Goal: Register for event/course

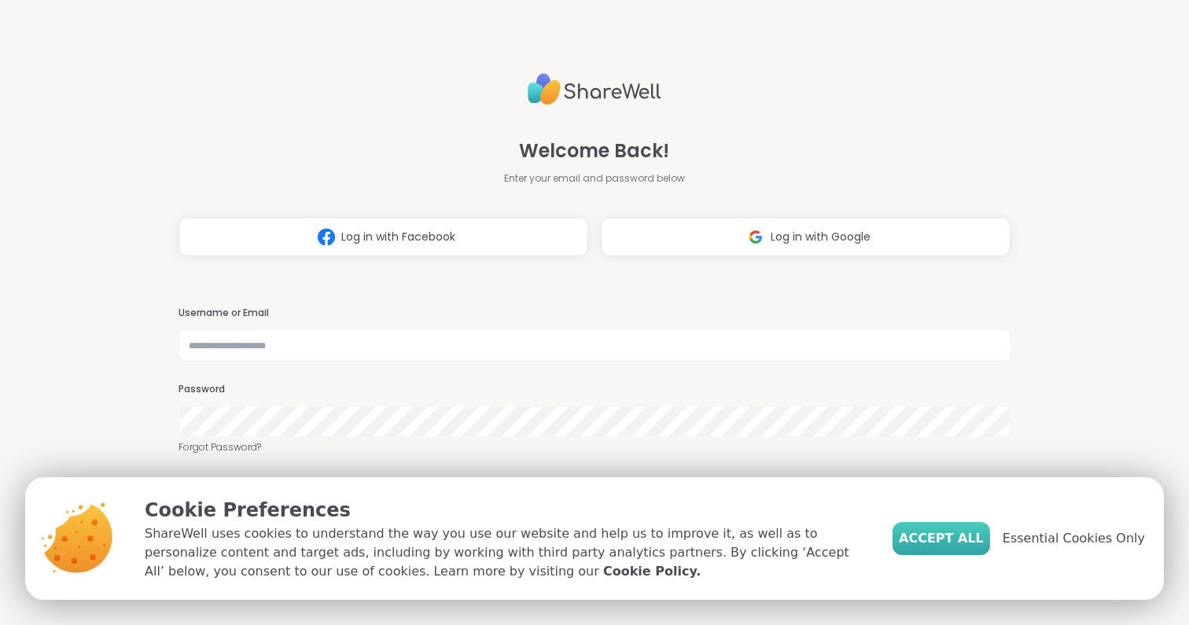
click at [952, 545] on span "Accept All" at bounding box center [941, 538] width 85 height 19
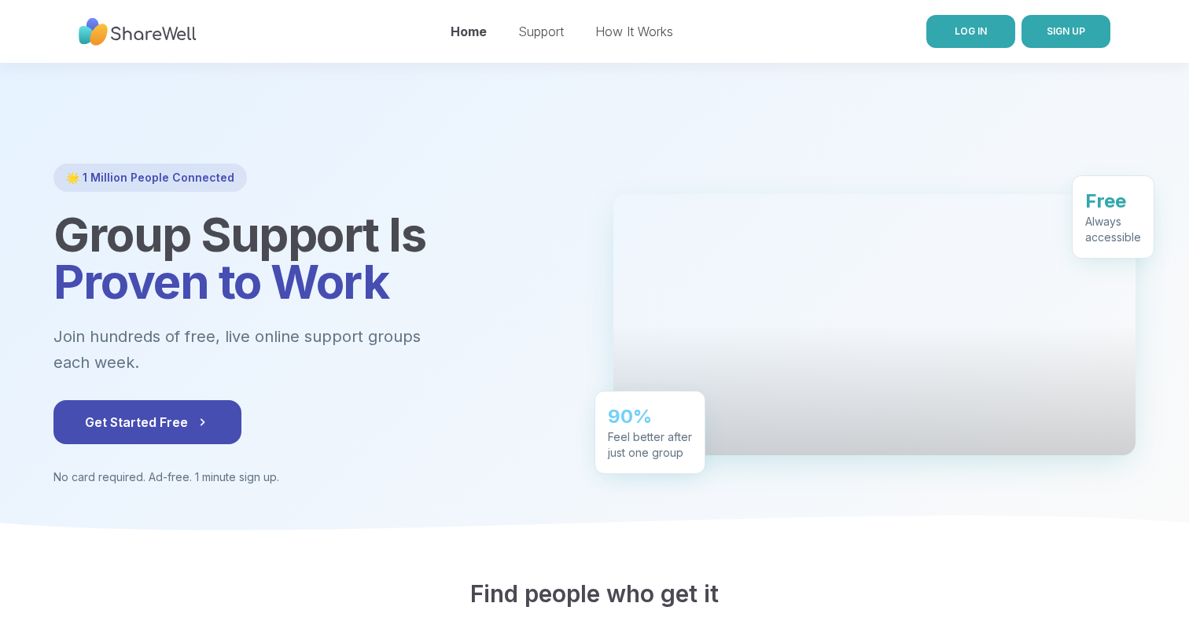
click at [969, 35] on span "LOG IN" at bounding box center [971, 31] width 32 height 12
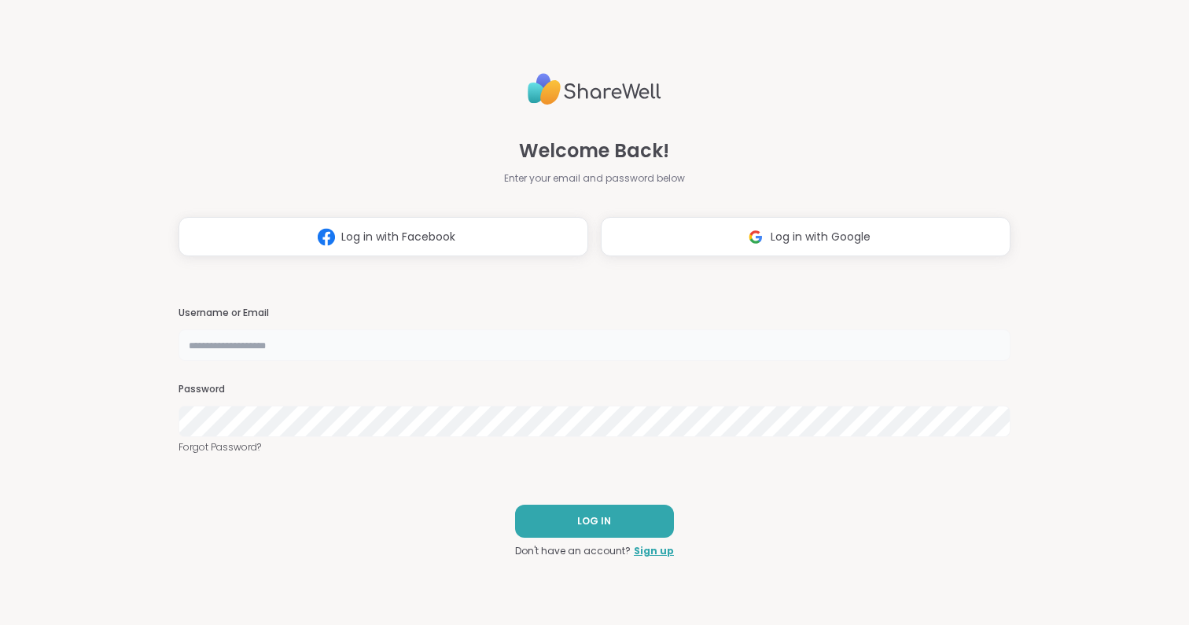
click at [302, 348] on input "text" at bounding box center [595, 345] width 832 height 31
type input "*****"
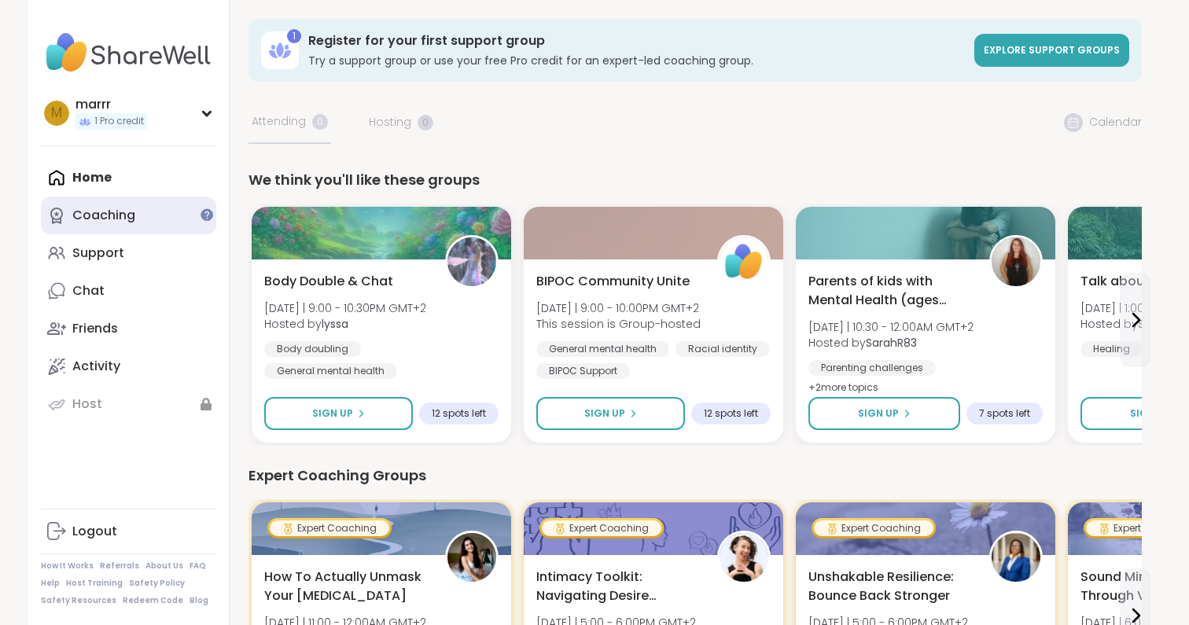
click at [143, 211] on link "Coaching" at bounding box center [128, 216] width 175 height 38
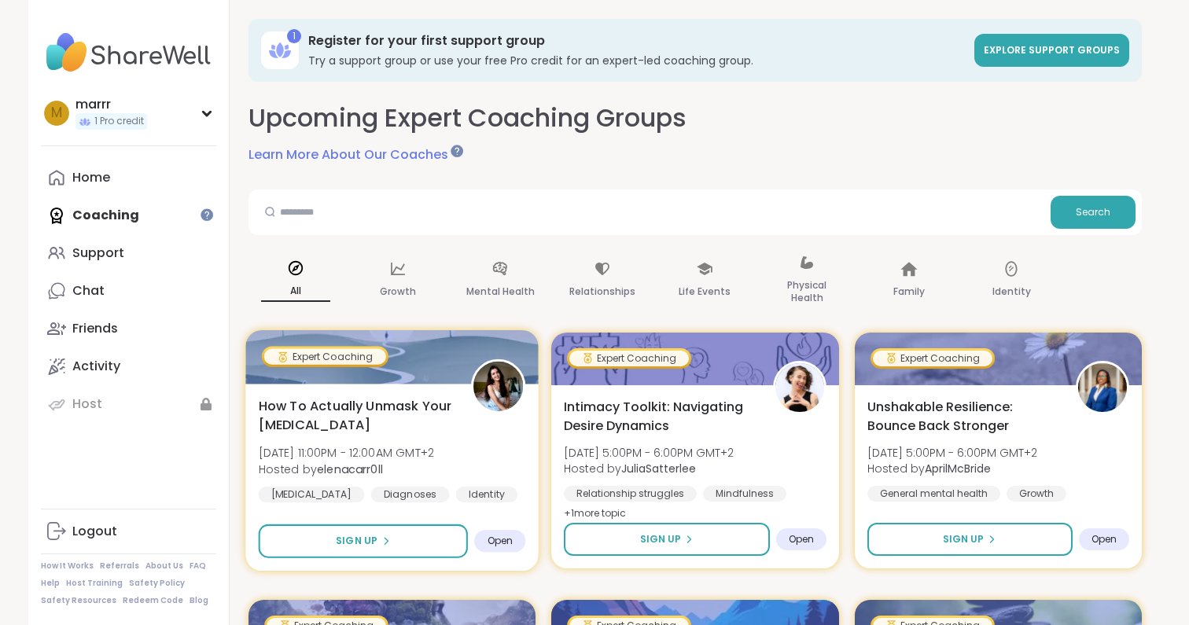
click at [441, 434] on span "How To Actually Unmask Your [MEDICAL_DATA]" at bounding box center [356, 415] width 195 height 39
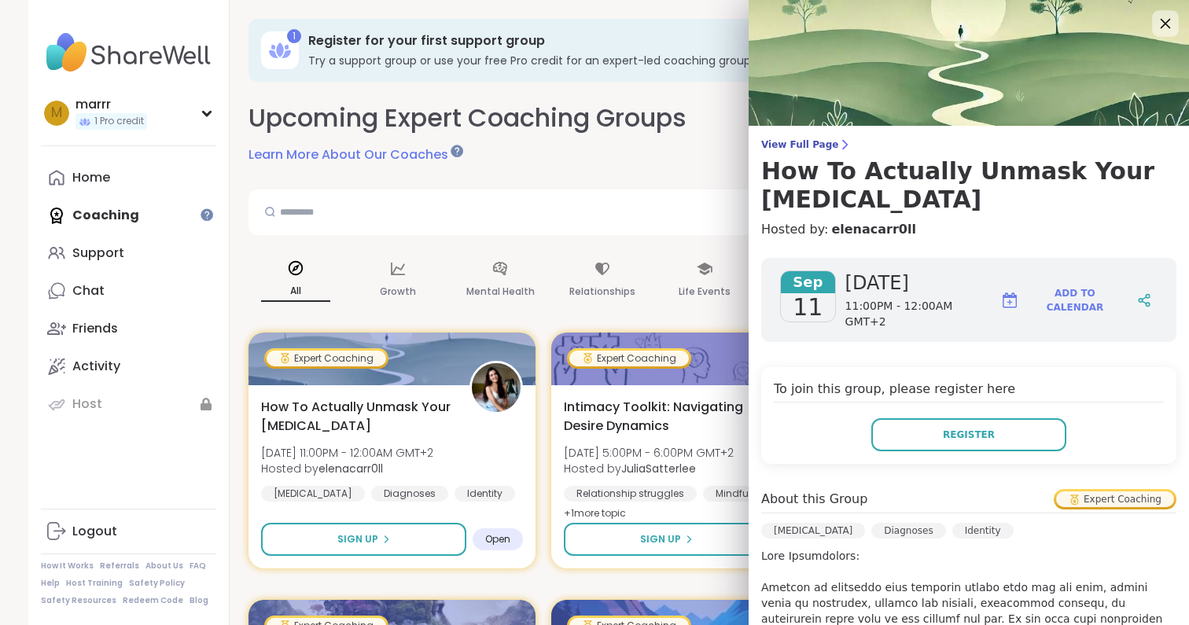
click at [1164, 23] on icon at bounding box center [1166, 24] width 10 height 10
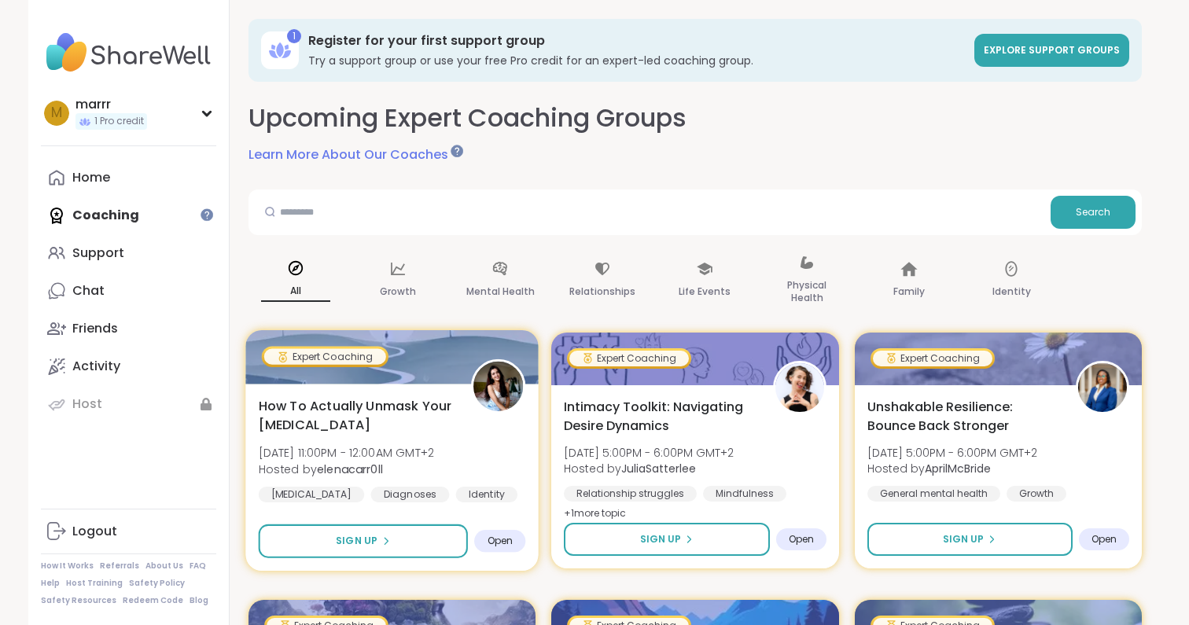
click at [494, 386] on img at bounding box center [499, 387] width 50 height 50
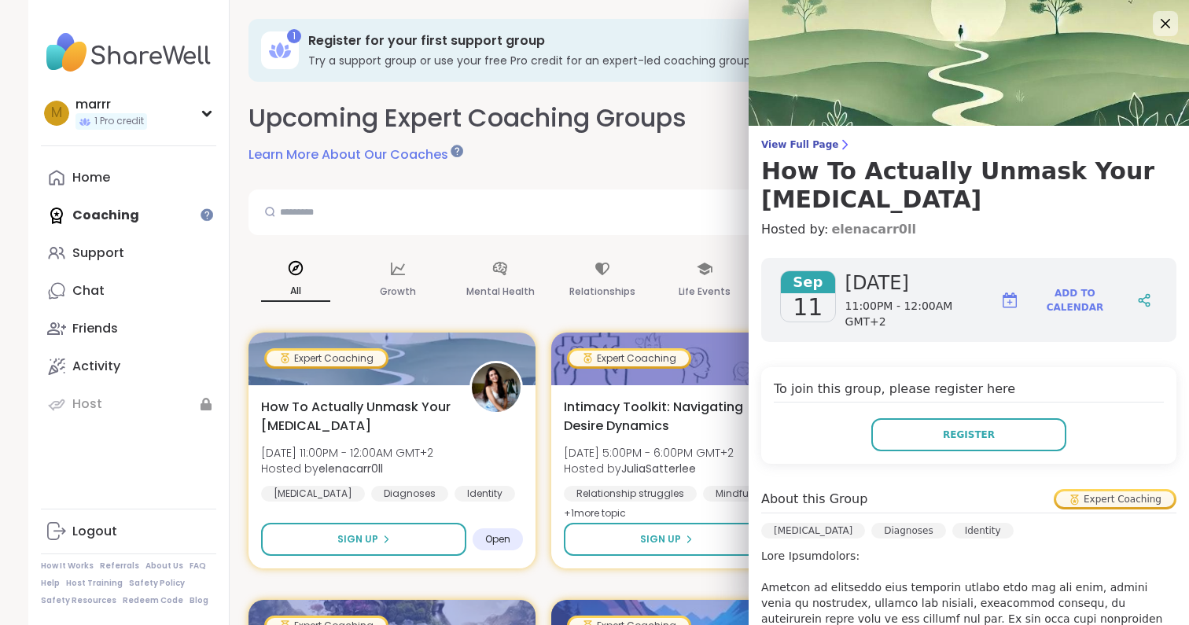
click at [856, 220] on link "elenacarr0ll" at bounding box center [873, 229] width 85 height 19
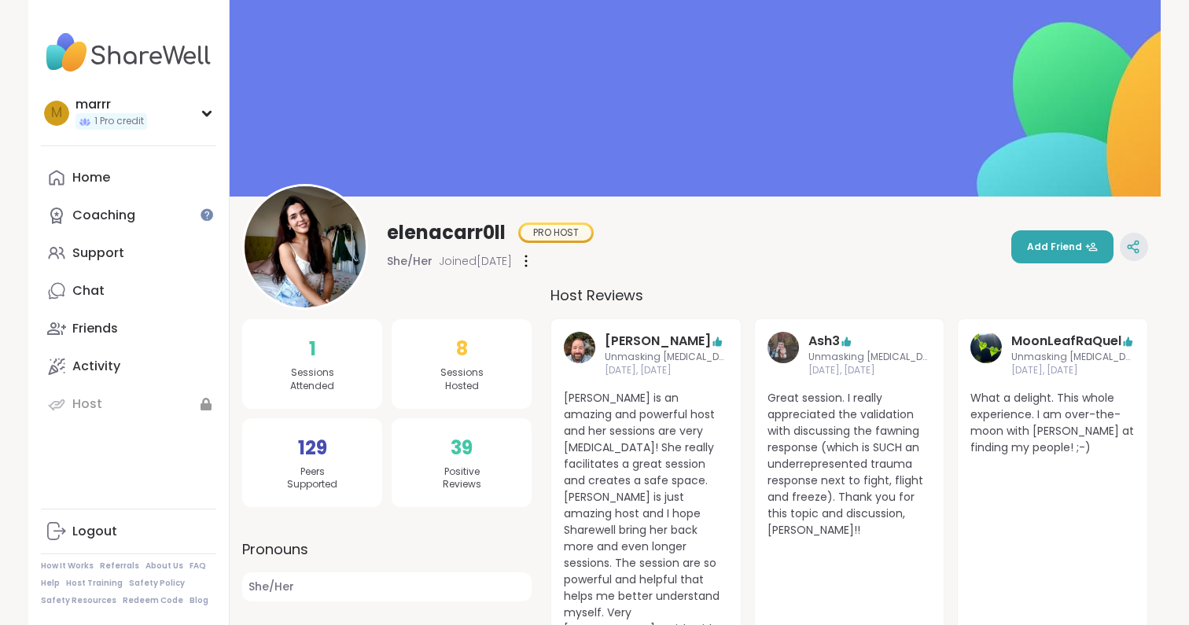
click at [1131, 248] on icon at bounding box center [1133, 249] width 4 height 2
